Goal: Task Accomplishment & Management: Manage account settings

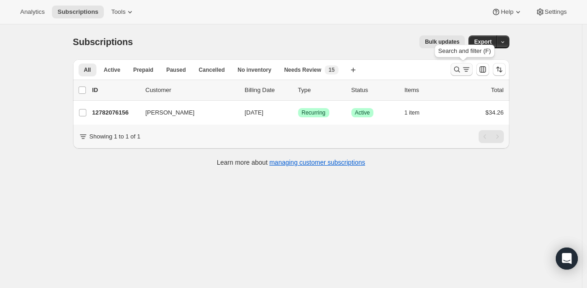
click at [467, 71] on icon "Search and filter results" at bounding box center [466, 69] width 9 height 9
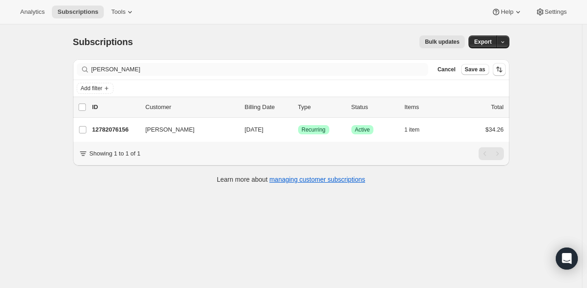
drag, startPoint x: 94, startPoint y: 78, endPoint x: 134, endPoint y: 73, distance: 39.9
click at [115, 76] on div "Filter subscribers [PERSON_NAME] Cancel Save as" at bounding box center [291, 69] width 437 height 20
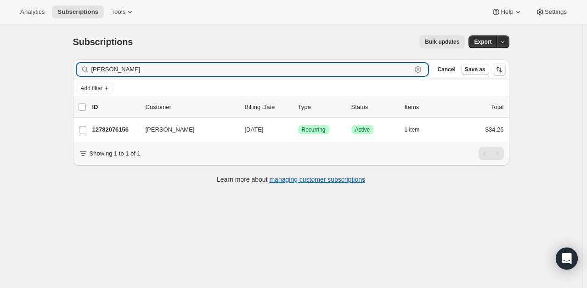
drag, startPoint x: 140, startPoint y: 70, endPoint x: 64, endPoint y: 73, distance: 76.3
click at [64, 73] on div "Subscriptions. This page is ready Subscriptions Bulk updates More actions Bulk …" at bounding box center [291, 108] width 459 height 169
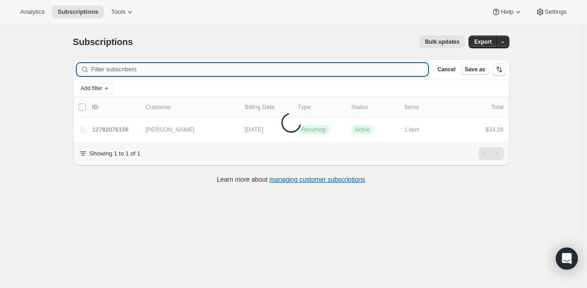
paste input ""[EMAIL_ADDRESS][DOMAIN_NAME]" <[EMAIL_ADDRESS][DOMAIN_NAME]>"
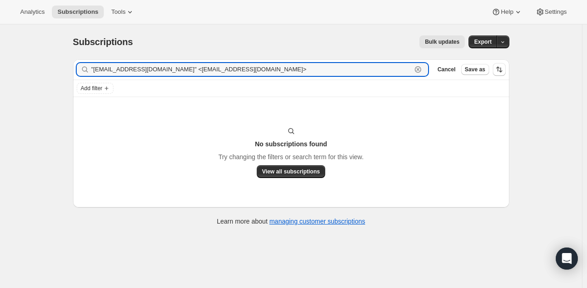
drag, startPoint x: 158, startPoint y: 69, endPoint x: 50, endPoint y: 71, distance: 108.0
click at [50, 71] on div "Subscriptions. This page is ready Subscriptions Bulk updates More actions Bulk …" at bounding box center [291, 168] width 582 height 288
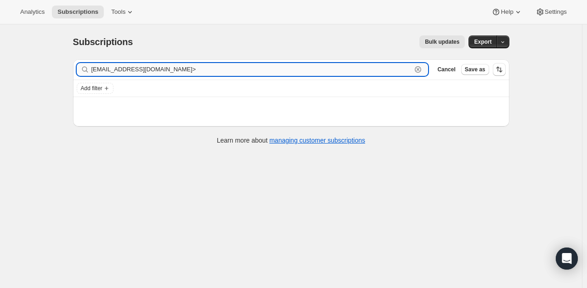
click at [174, 71] on input "[EMAIL_ADDRESS][DOMAIN_NAME]>" at bounding box center [251, 69] width 321 height 13
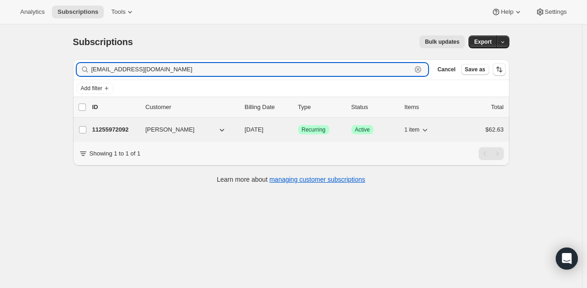
type input "[EMAIL_ADDRESS][DOMAIN_NAME]"
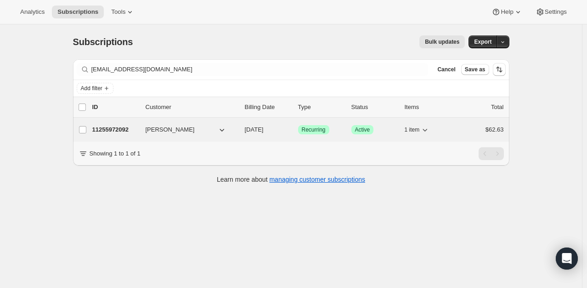
click at [125, 131] on p "11255972092" at bounding box center [115, 129] width 46 height 9
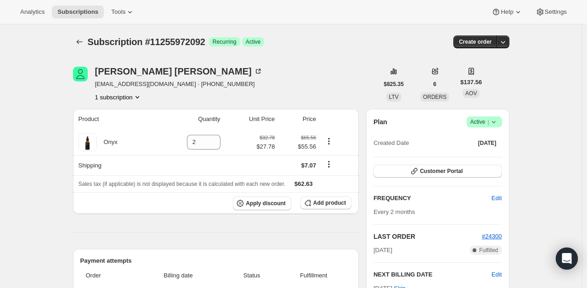
click at [490, 119] on span "Active |" at bounding box center [485, 121] width 28 height 9
click at [491, 154] on span "Cancel subscription" at bounding box center [487, 155] width 52 height 7
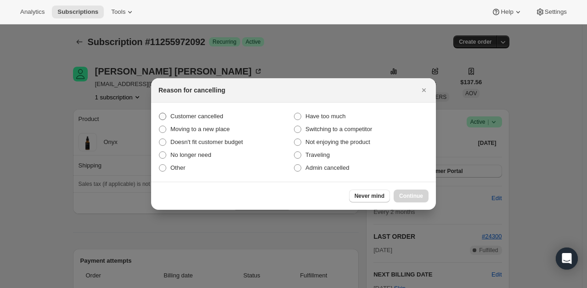
drag, startPoint x: 186, startPoint y: 120, endPoint x: 207, endPoint y: 120, distance: 21.1
click at [189, 120] on span "Customer cancelled" at bounding box center [197, 116] width 53 height 9
drag, startPoint x: 167, startPoint y: 115, endPoint x: 274, endPoint y: 146, distance: 111.1
click at [169, 114] on label "Customer cancelled" at bounding box center [226, 116] width 135 height 13
click at [167, 112] on label "Customer cancelled" at bounding box center [226, 116] width 135 height 13
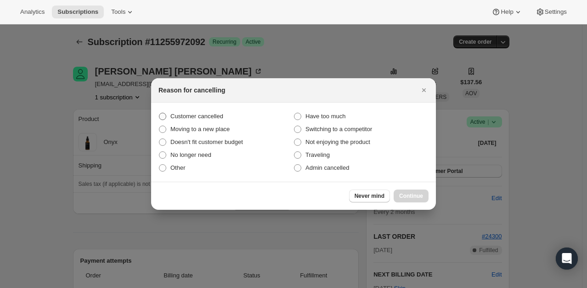
click at [160, 113] on input "Customer cancelled" at bounding box center [159, 113] width 0 height 0
radio input "true"
drag, startPoint x: 424, startPoint y: 195, endPoint x: 400, endPoint y: 166, distance: 37.2
click at [423, 195] on button "Continue" at bounding box center [411, 195] width 35 height 13
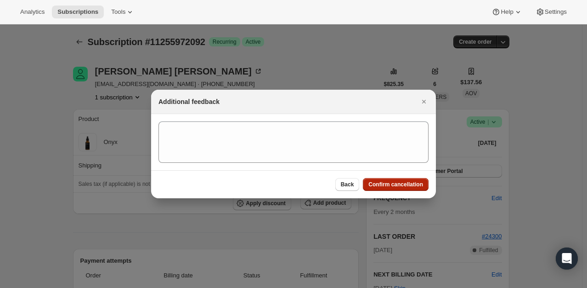
click at [395, 188] on span "Confirm cancellation" at bounding box center [396, 184] width 55 height 7
